Goal: Book appointment/travel/reservation

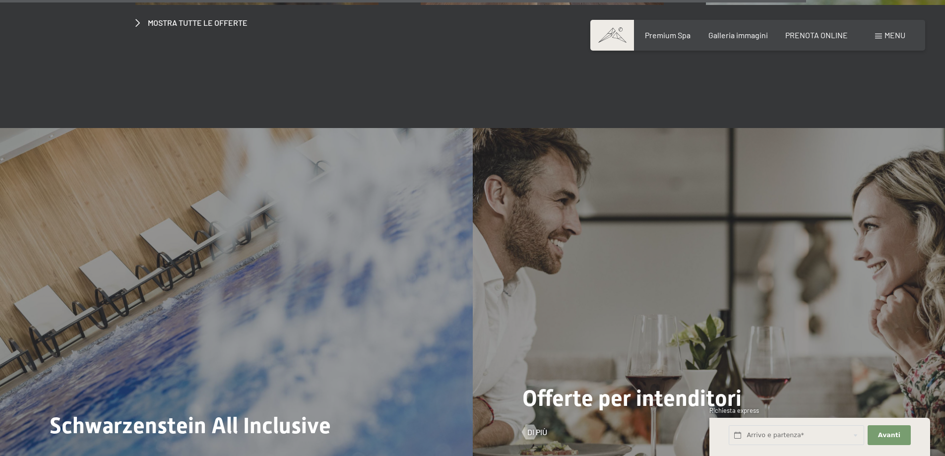
scroll to position [4266, 0]
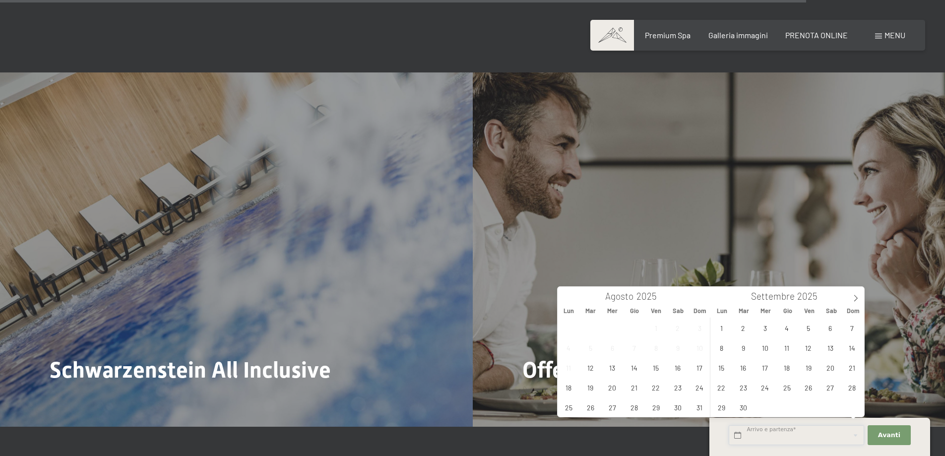
click at [761, 437] on input "text" at bounding box center [796, 435] width 135 height 20
click at [848, 295] on span at bounding box center [855, 295] width 17 height 17
click at [854, 346] on span "12" at bounding box center [851, 347] width 19 height 19
click at [788, 366] on span "16" at bounding box center [786, 367] width 19 height 19
type input "Dom. 12/10/2025 - Gio. 16/10/2025"
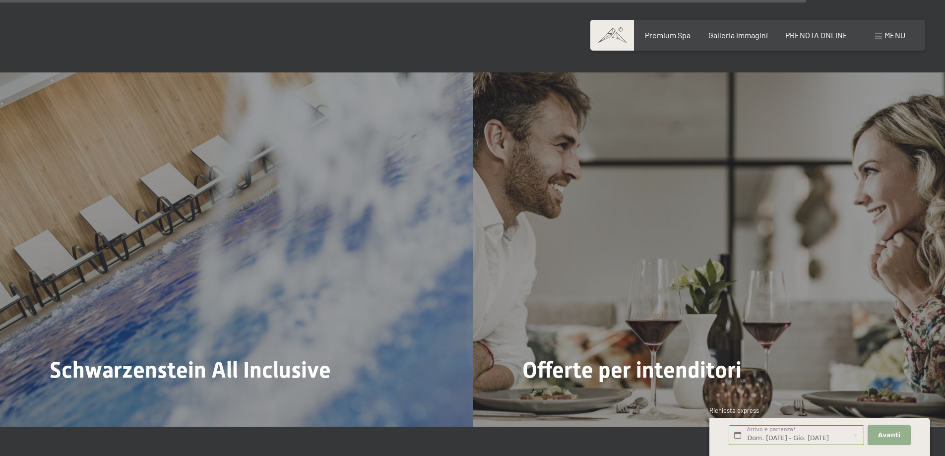
click at [890, 436] on span "Avanti" at bounding box center [889, 435] width 22 height 9
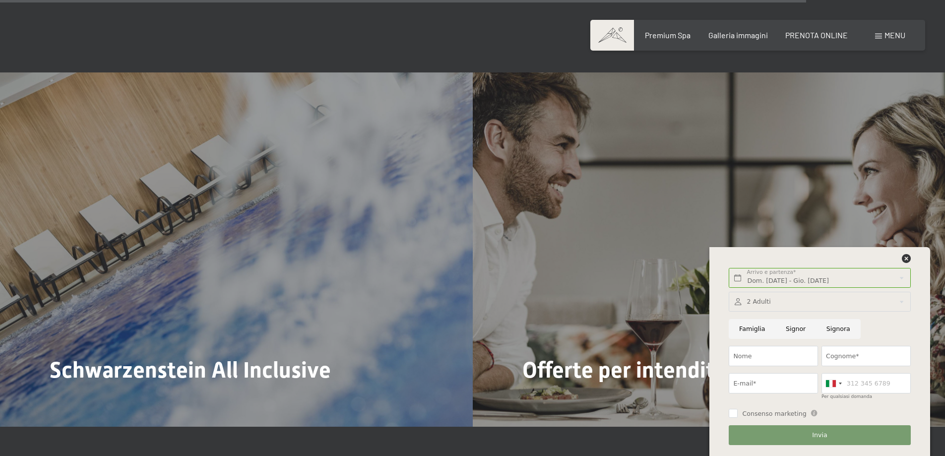
click at [796, 306] on div at bounding box center [820, 302] width 182 height 20
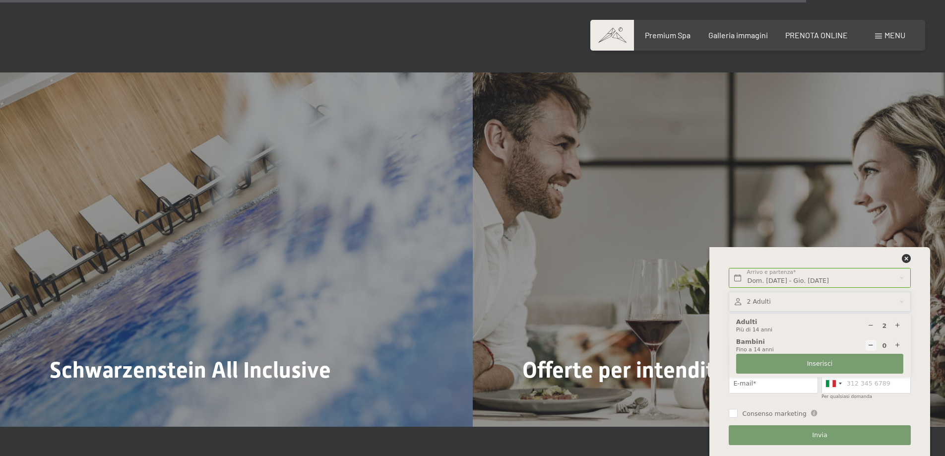
click at [898, 345] on icon at bounding box center [897, 345] width 6 height 6
type input "1"
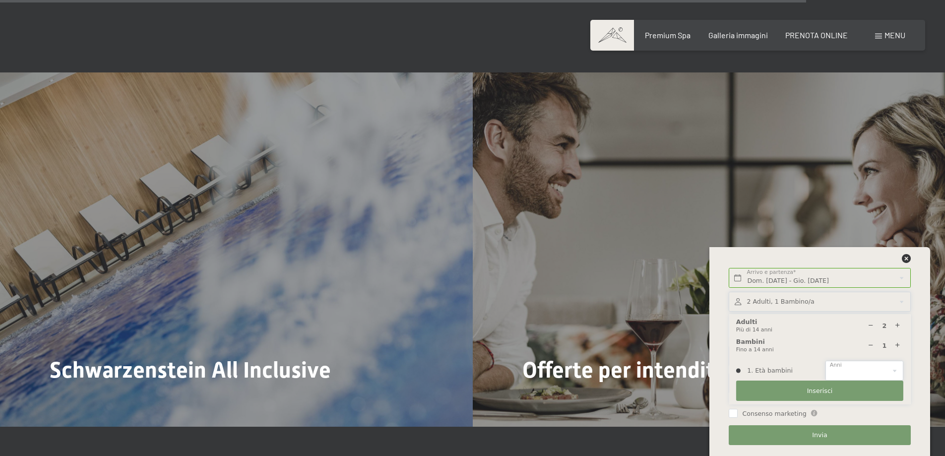
click at [867, 376] on select "0 1 2 3 4 5 6 7 8 9 10 11 12 13 14" at bounding box center [864, 371] width 78 height 20
select select "8"
click at [825, 361] on select "0 1 2 3 4 5 6 7 8 9 10 11 12 13 14" at bounding box center [864, 371] width 78 height 20
click at [825, 389] on span "Inserisci" at bounding box center [820, 390] width 26 height 9
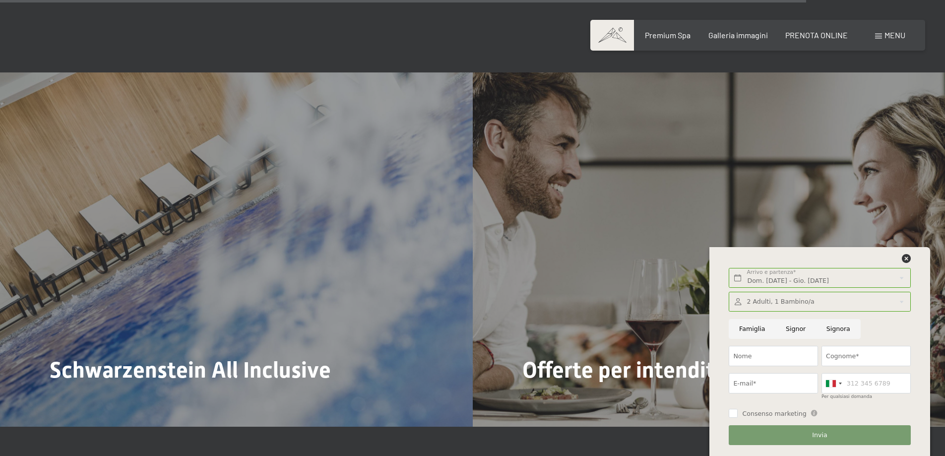
click at [750, 330] on input "Famiglia" at bounding box center [752, 329] width 47 height 20
radio input "true"
click at [758, 359] on input "Nome" at bounding box center [773, 356] width 89 height 20
type input "ALICE"
type input "GALLETTI"
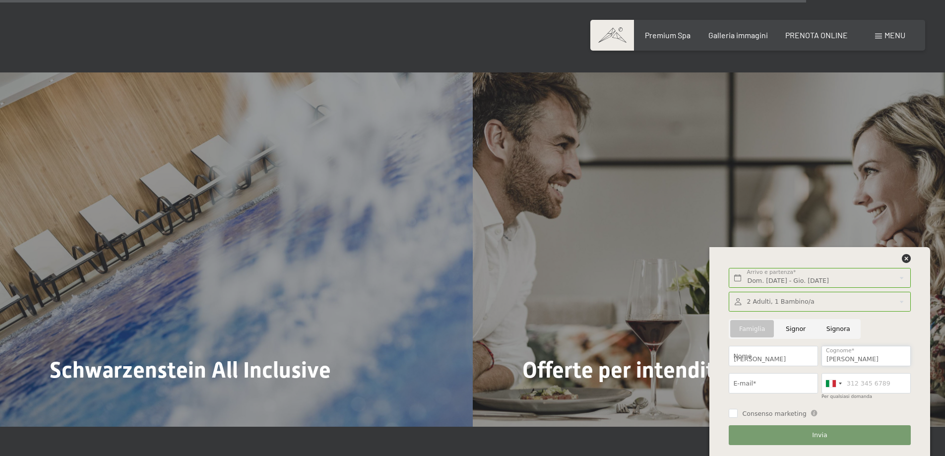
type input "ALICE.GALLETTI@VIRGILIO.IT"
type input "3351200294"
click at [782, 356] on input "ALICE" at bounding box center [773, 356] width 89 height 20
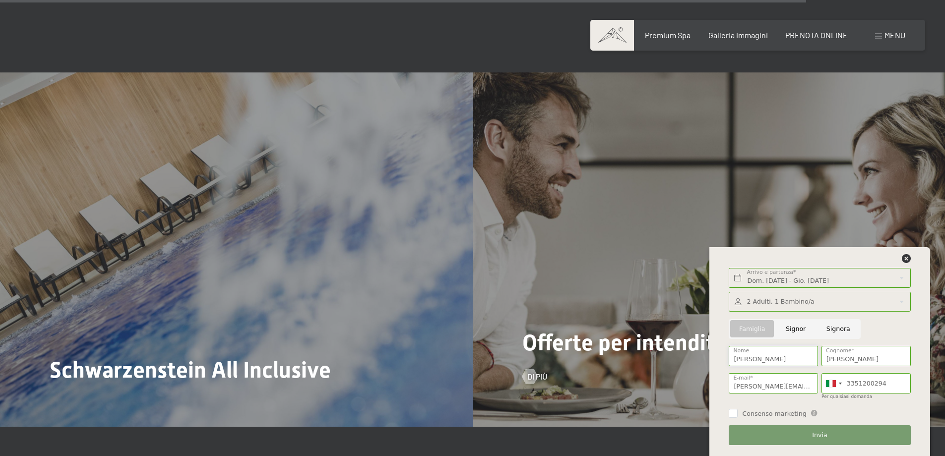
drag, startPoint x: 771, startPoint y: 353, endPoint x: 685, endPoint y: 359, distance: 87.1
type input ","
type input "marco"
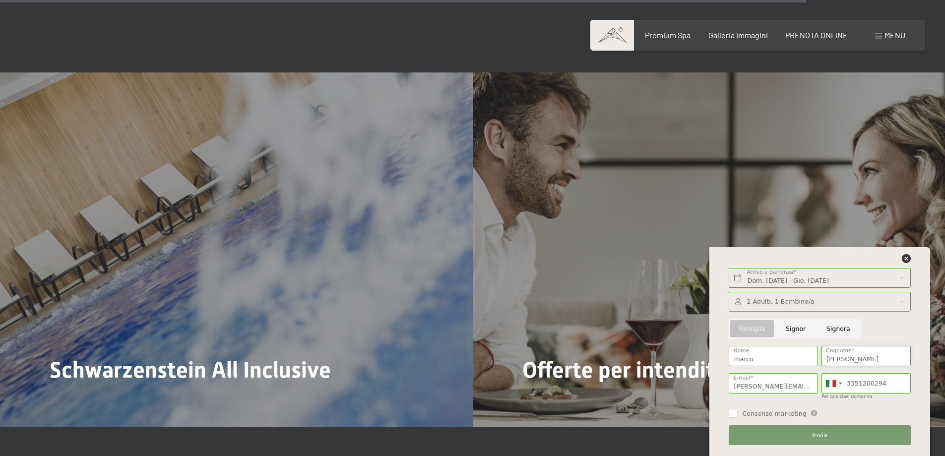
type input "sandri"
click at [747, 384] on input "ALICE.GALLETTI@VIRGILIO.IT" at bounding box center [773, 383] width 89 height 20
type input "A"
click at [0, 0] on button "Avanti Nascondere i campi dell'indirizzo" at bounding box center [0, 0] width 0 height 0
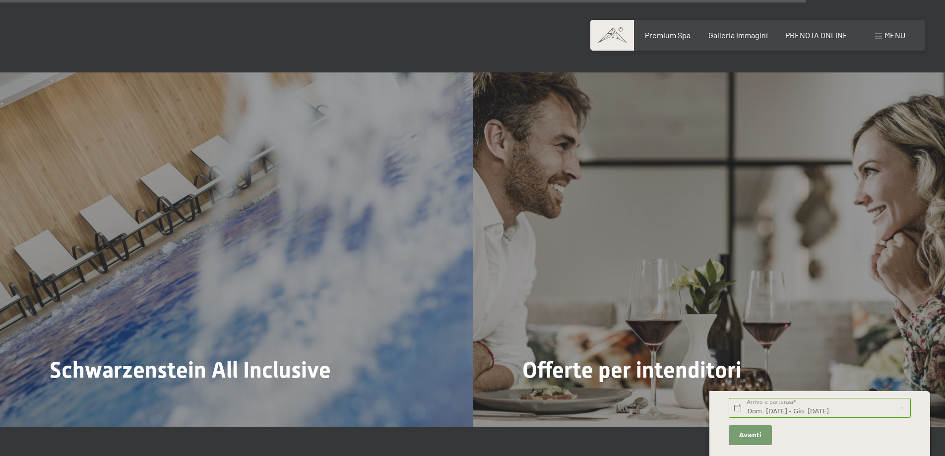
click at [827, 435] on div "Dom. 12/10/2025 - Gio. 16/10/2025 Arrivo e partenza* 4 Notti Avanti Nascondere …" at bounding box center [819, 421] width 185 height 55
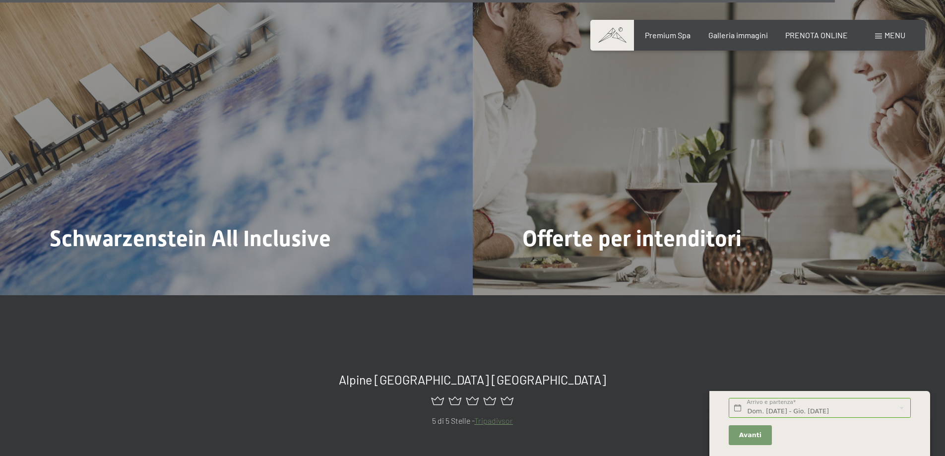
scroll to position [4465, 0]
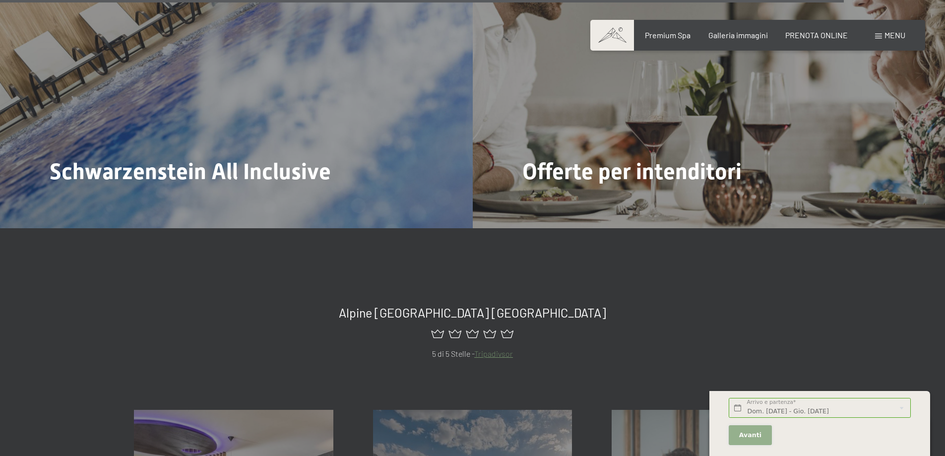
click at [754, 434] on span "Avanti" at bounding box center [750, 435] width 22 height 9
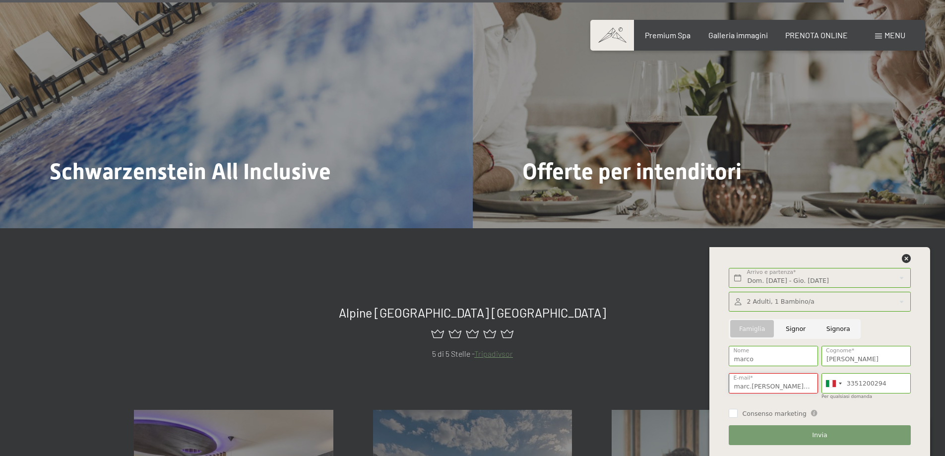
click at [796, 386] on input "marc.sandri@ti" at bounding box center [773, 383] width 89 height 20
type input "marc.sandri@tiscali.it"
drag, startPoint x: 886, startPoint y: 383, endPoint x: 834, endPoint y: 389, distance: 52.4
click at [834, 389] on div "Germany (Deutschland) +49 Italy (Italia) +39 Austria (Österreich) +43 Switzerla…" at bounding box center [865, 383] width 89 height 20
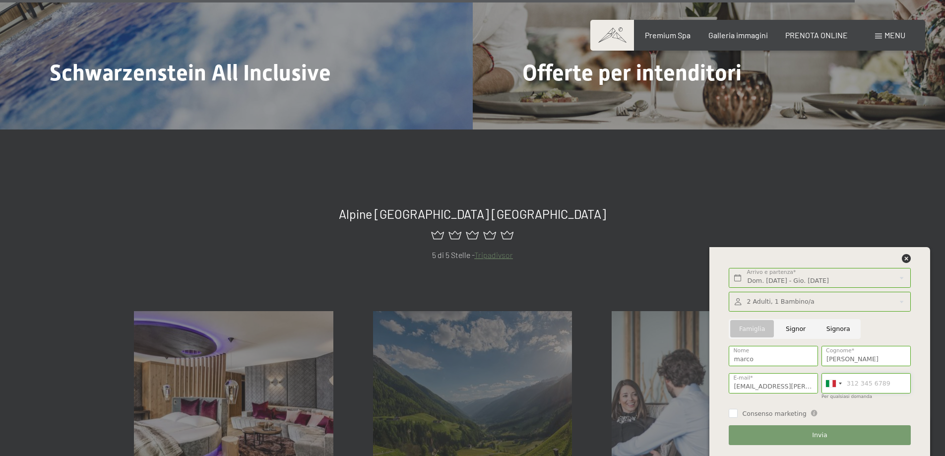
scroll to position [4564, 0]
click at [820, 436] on span "Invia" at bounding box center [819, 435] width 15 height 9
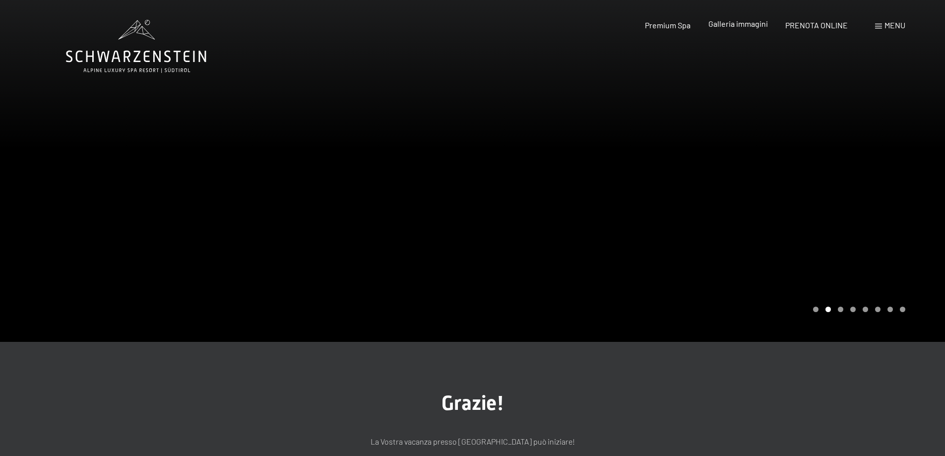
click at [742, 21] on span "Galleria immagini" at bounding box center [738, 23] width 60 height 9
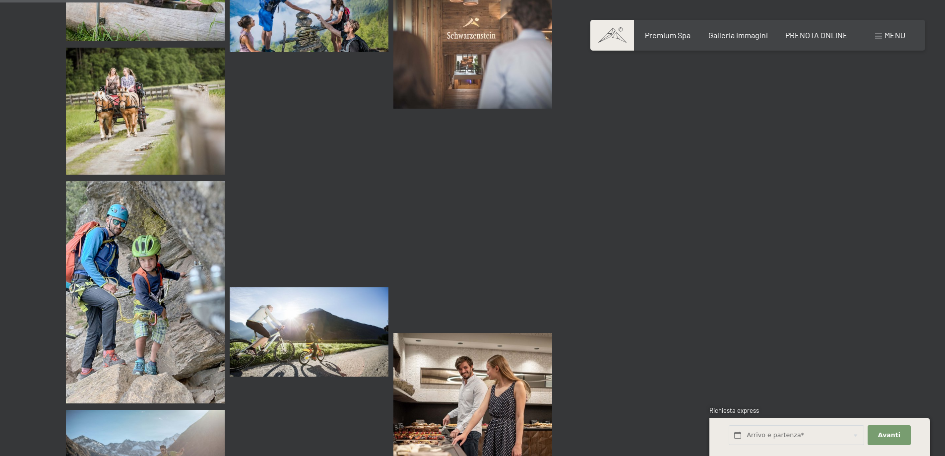
scroll to position [1786, 0]
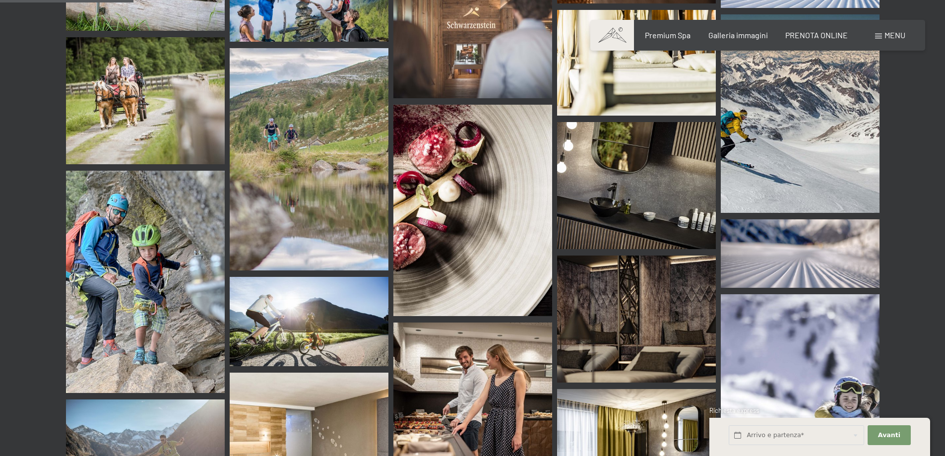
click at [167, 274] on img at bounding box center [145, 282] width 159 height 222
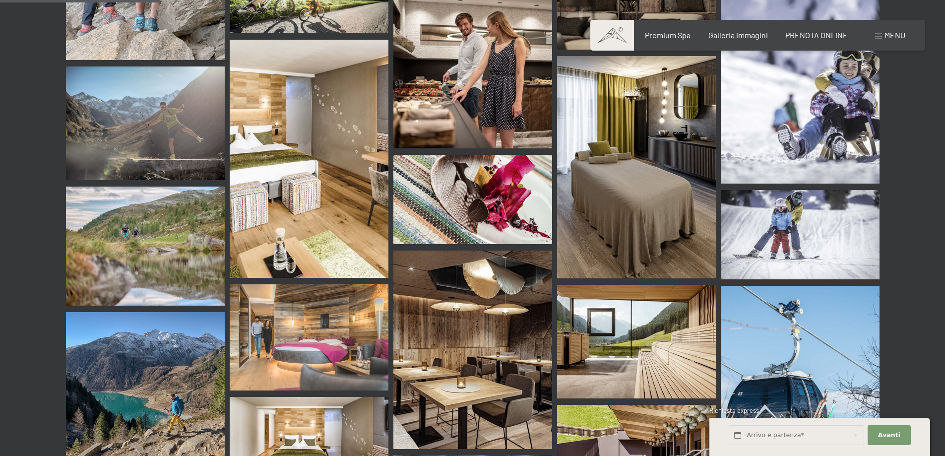
scroll to position [2133, 0]
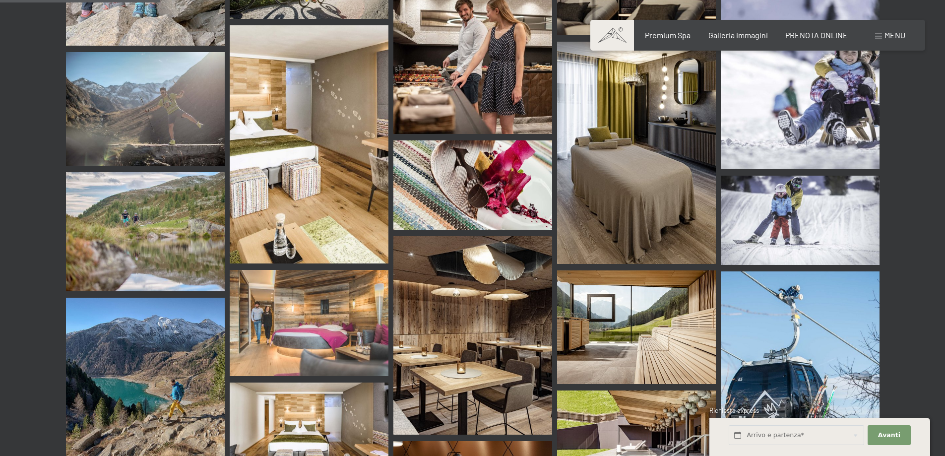
click at [168, 351] on img at bounding box center [145, 404] width 159 height 212
click at [791, 375] on img at bounding box center [800, 390] width 159 height 238
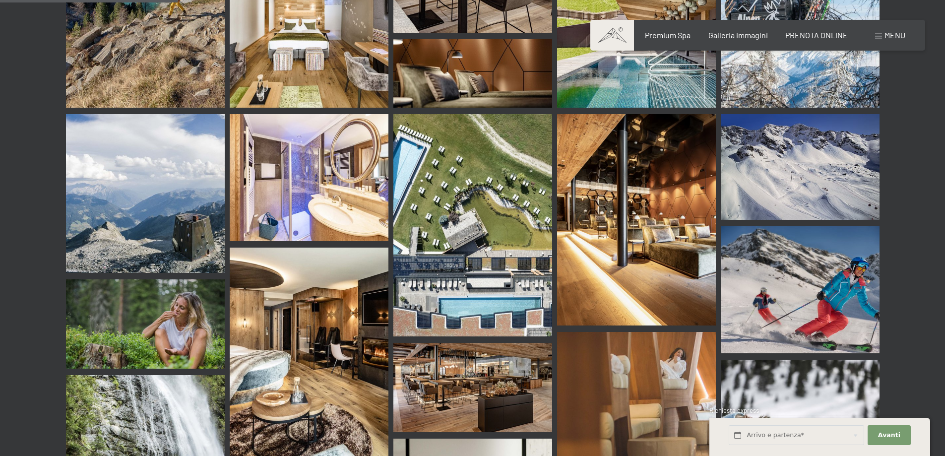
scroll to position [2580, 0]
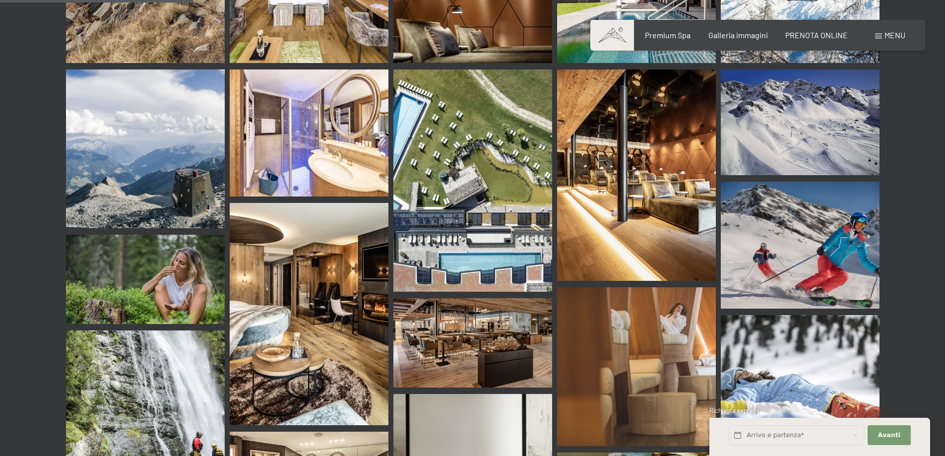
click at [126, 147] on img at bounding box center [145, 148] width 159 height 159
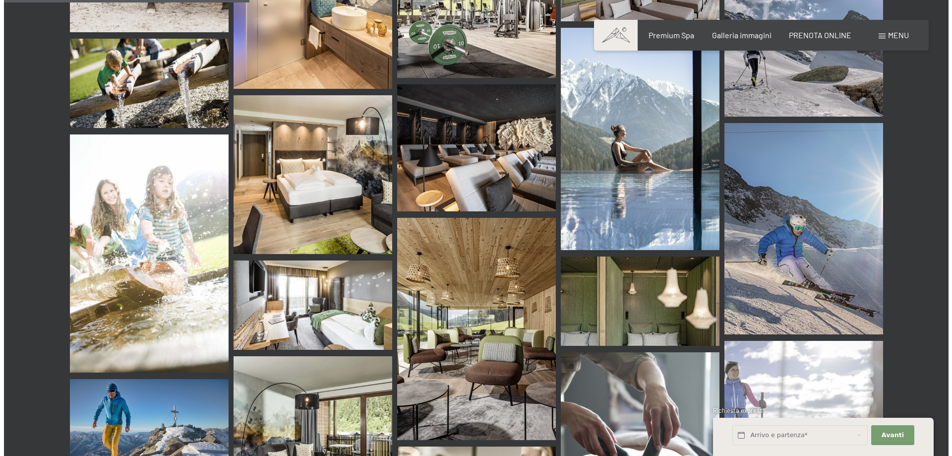
scroll to position [3274, 0]
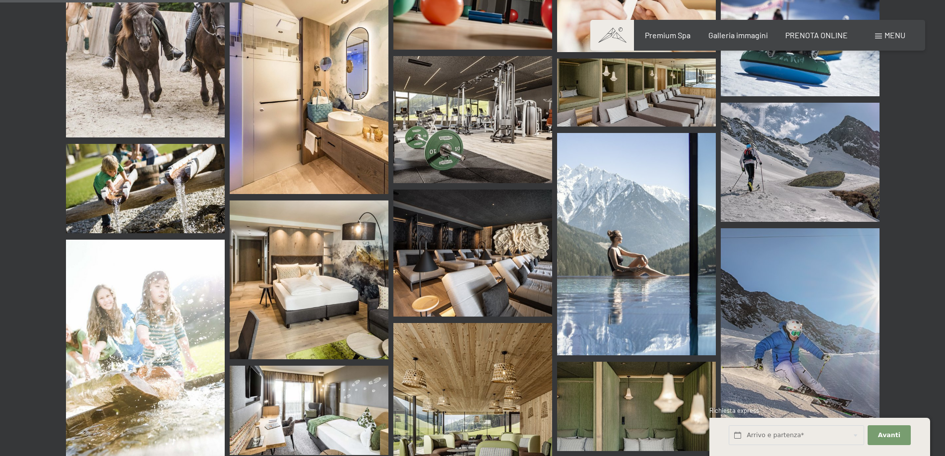
click at [883, 36] on div "Menu" at bounding box center [890, 35] width 30 height 11
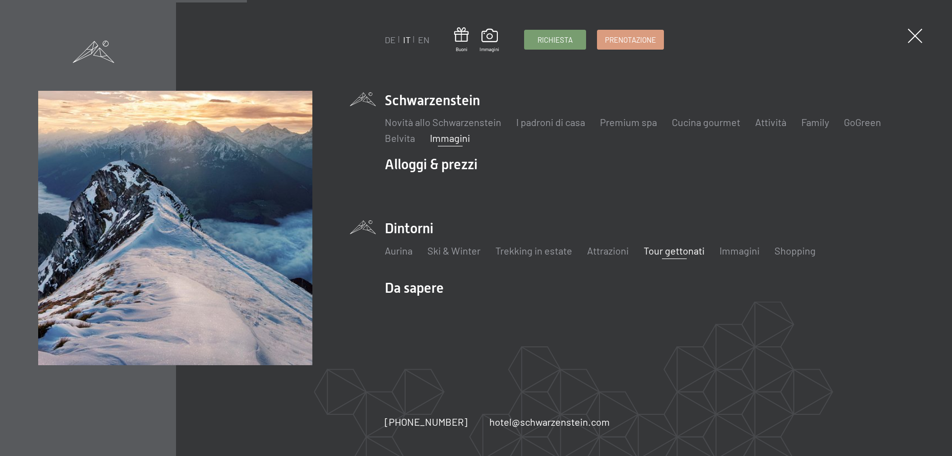
click at [656, 250] on link "Tour gettonati" at bounding box center [674, 251] width 61 height 12
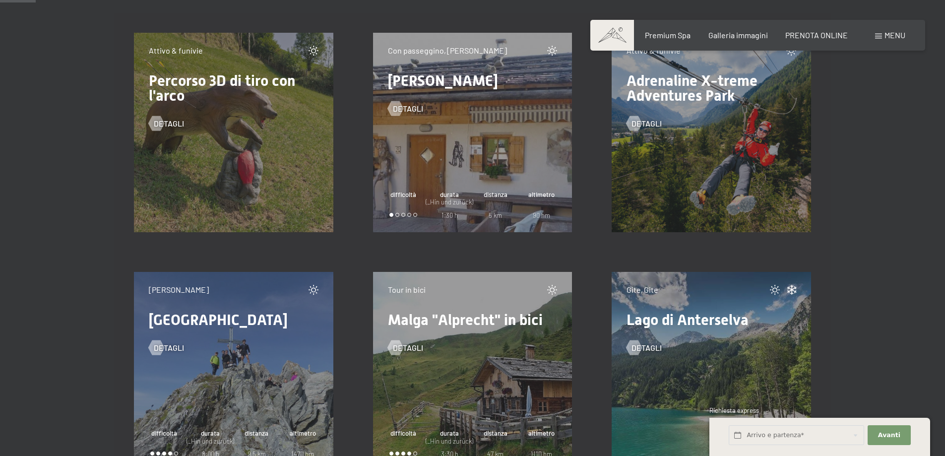
scroll to position [645, 0]
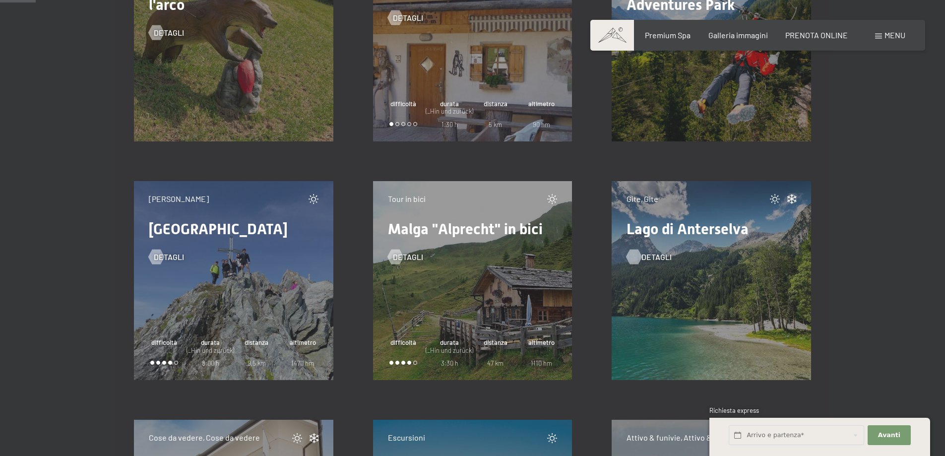
click at [643, 255] on span "detagli" at bounding box center [656, 257] width 30 height 11
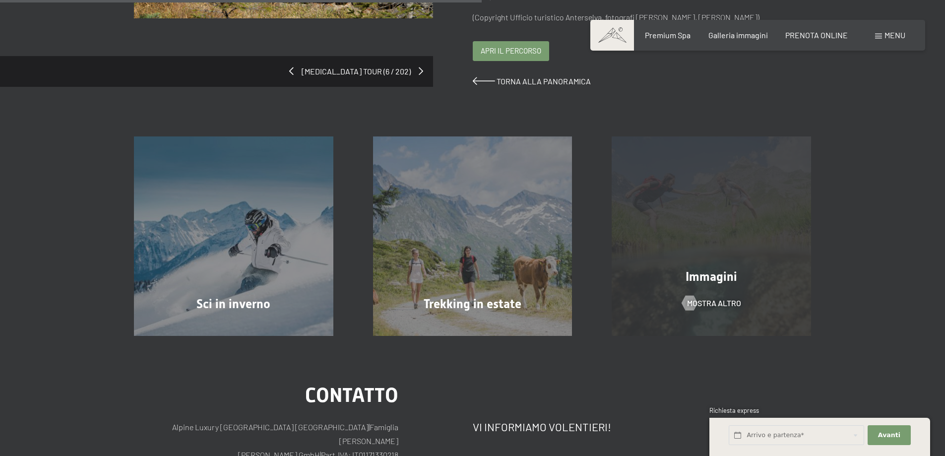
scroll to position [347, 0]
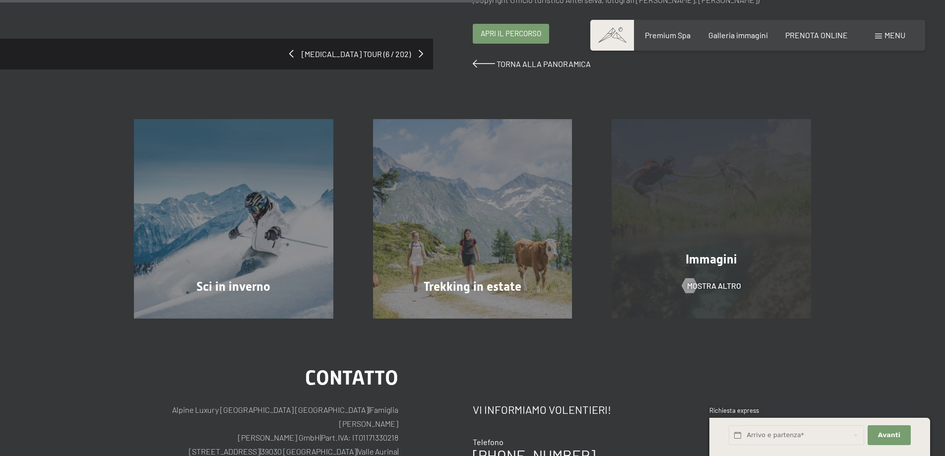
click at [687, 248] on div "Immagini mostra altro" at bounding box center [711, 218] width 239 height 199
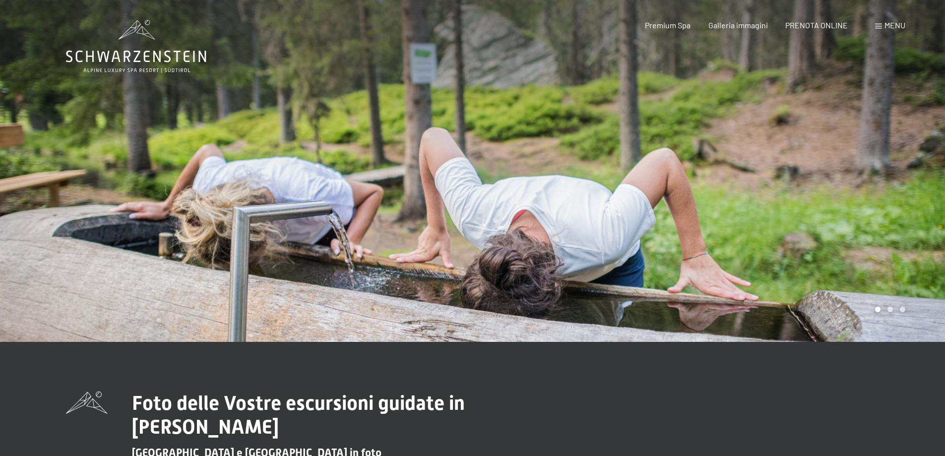
click at [513, 322] on div at bounding box center [709, 171] width 473 height 342
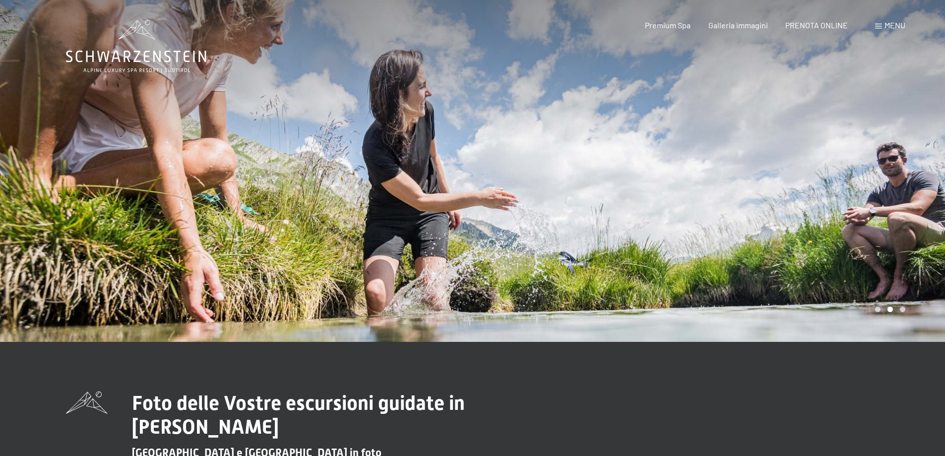
click at [513, 322] on div at bounding box center [709, 171] width 473 height 342
